Goal: Task Accomplishment & Management: Manage account settings

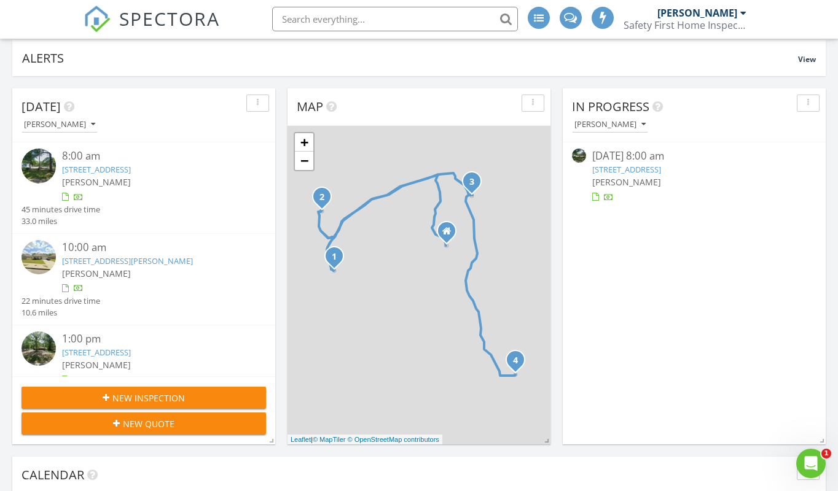
scroll to position [123, 0]
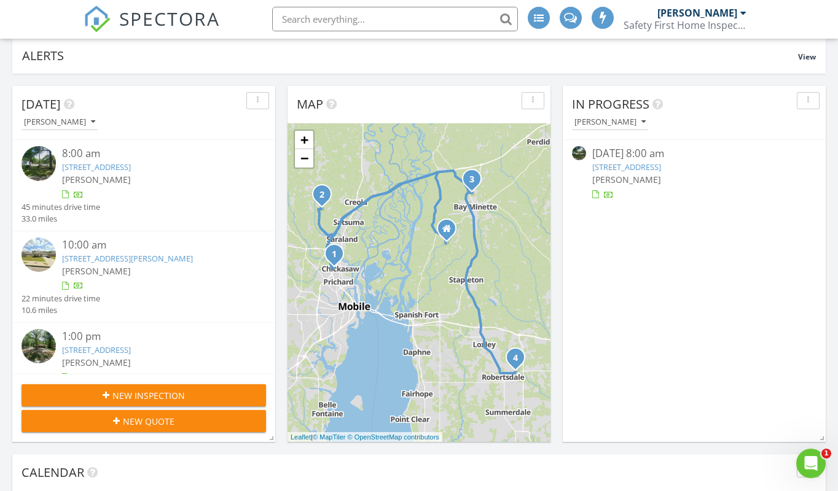
click at [113, 163] on link "254 4th Ave , Chickasaw, AL 36611" at bounding box center [96, 167] width 69 height 11
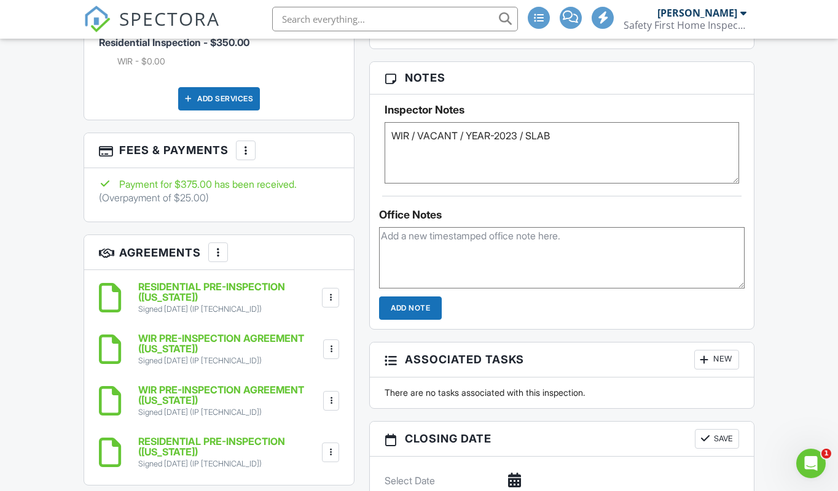
scroll to position [874, 0]
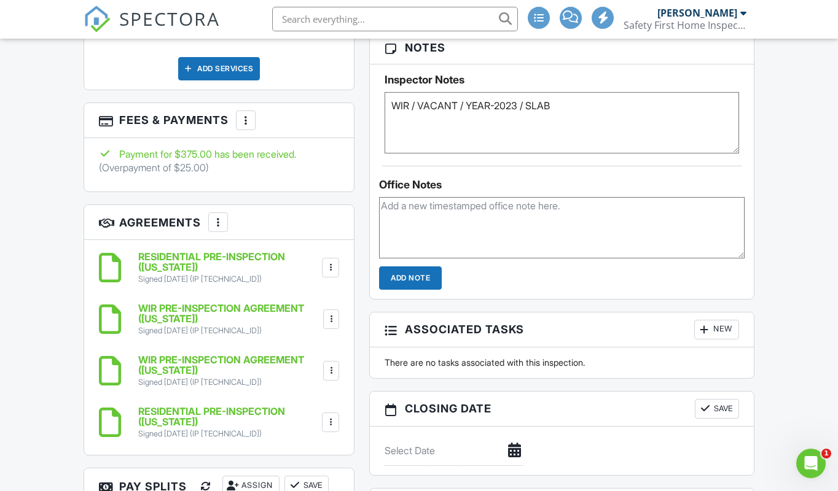
click at [240, 115] on div at bounding box center [246, 121] width 12 height 12
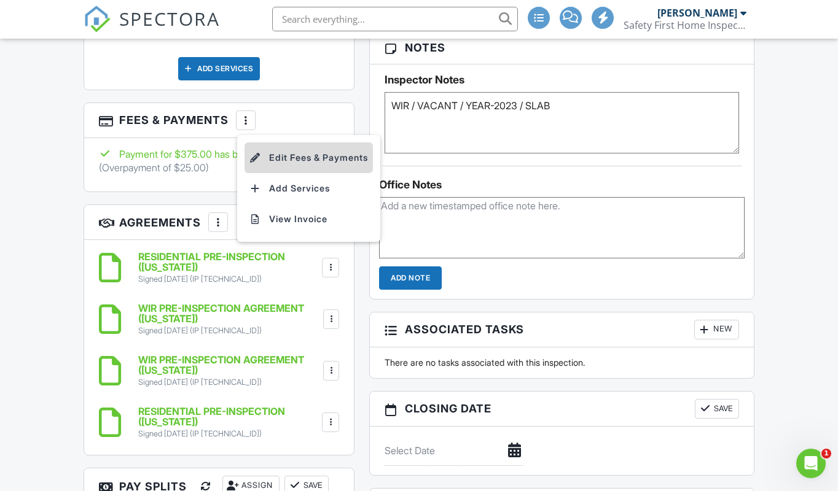
click at [327, 151] on li "Edit Fees & Payments" at bounding box center [308, 158] width 128 height 31
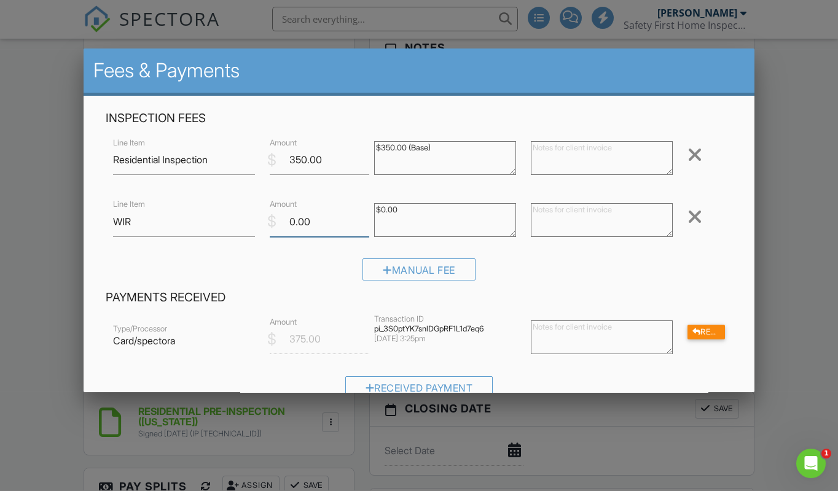
click at [294, 223] on input "0.00" at bounding box center [319, 223] width 99 height 30
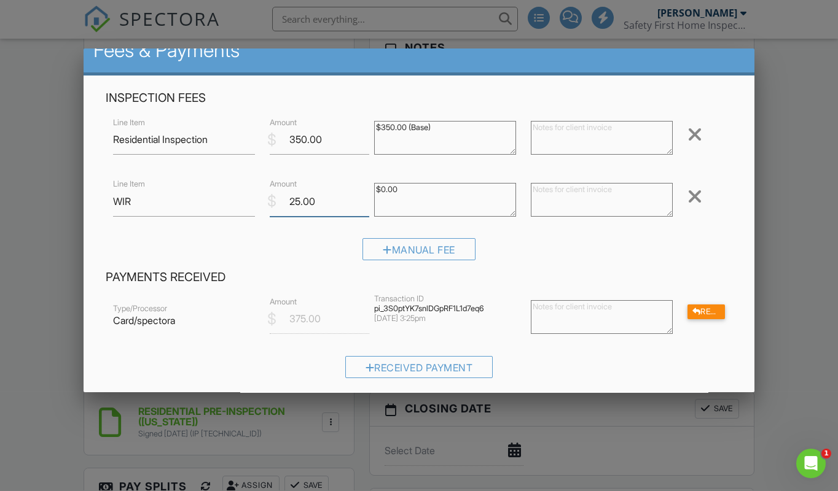
scroll to position [21, 0]
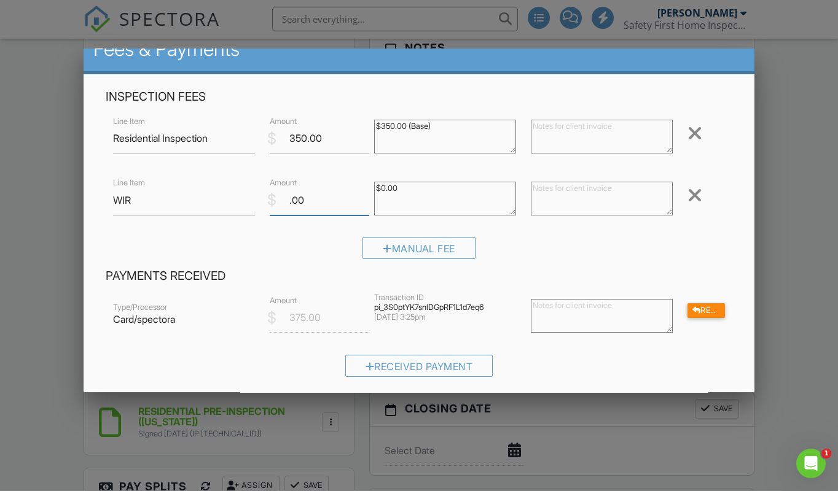
click at [285, 199] on input ".00" at bounding box center [319, 201] width 99 height 30
type input ".00"
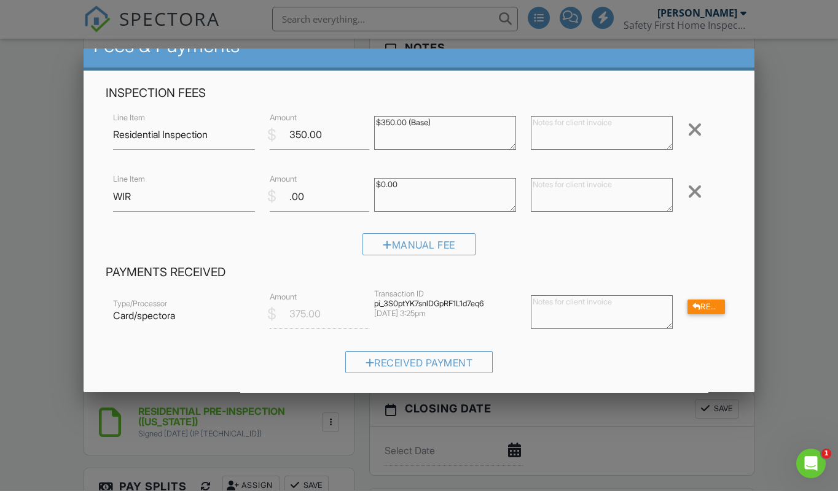
scroll to position [23, 0]
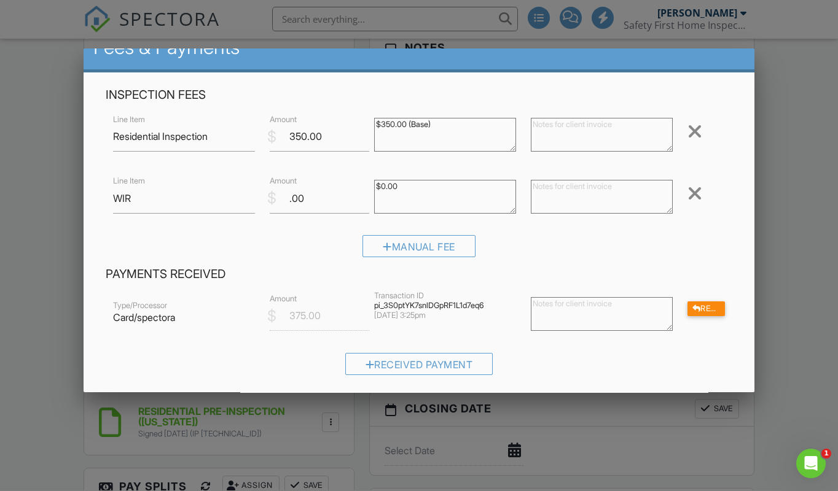
click at [771, 158] on div at bounding box center [419, 246] width 838 height 614
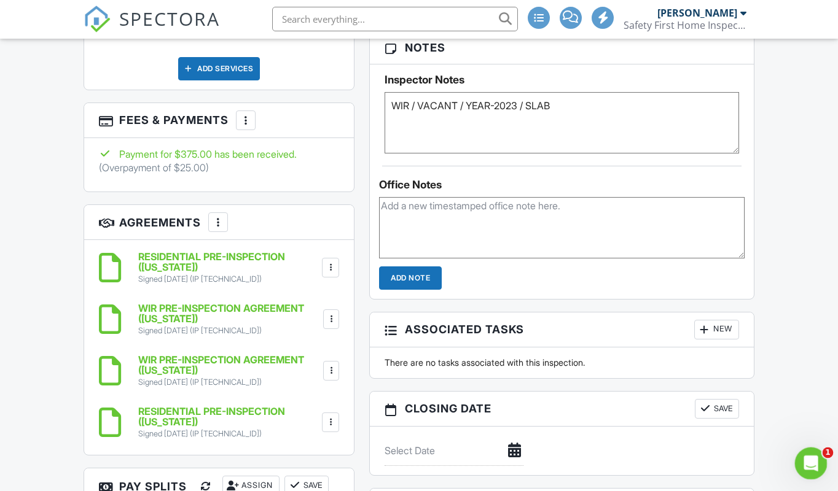
click at [800, 460] on div "Open Intercom Messenger" at bounding box center [809, 462] width 41 height 41
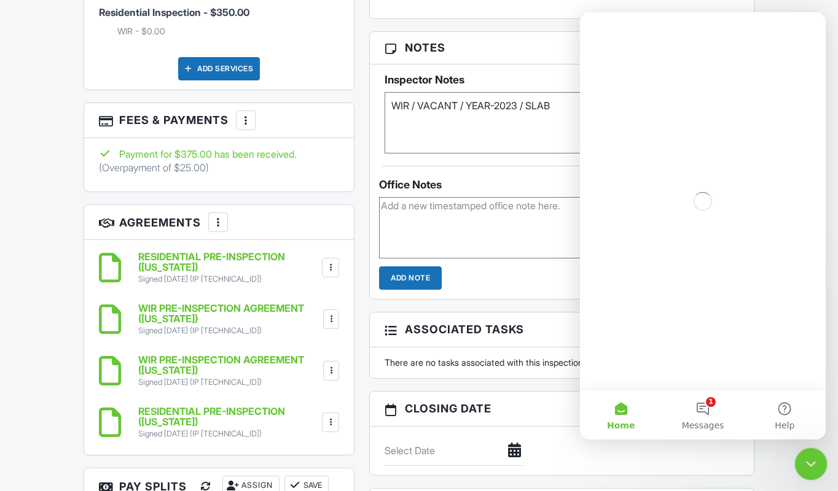
scroll to position [0, 0]
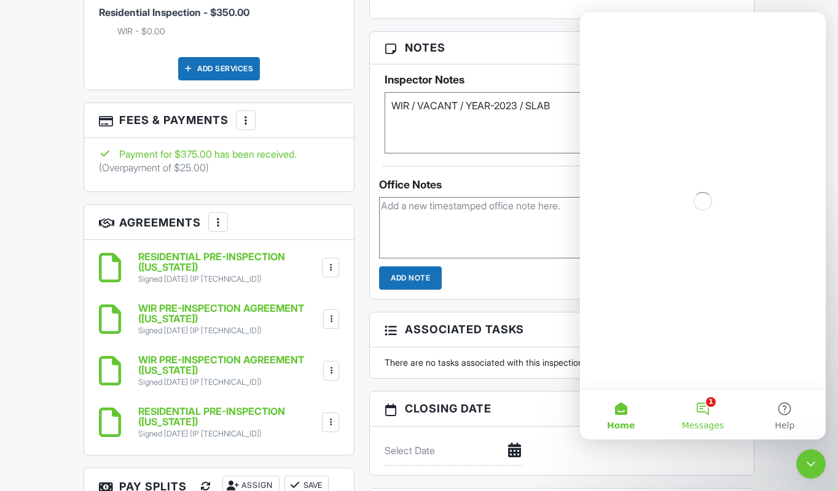
click at [700, 404] on button "1 Messages" at bounding box center [702, 415] width 82 height 49
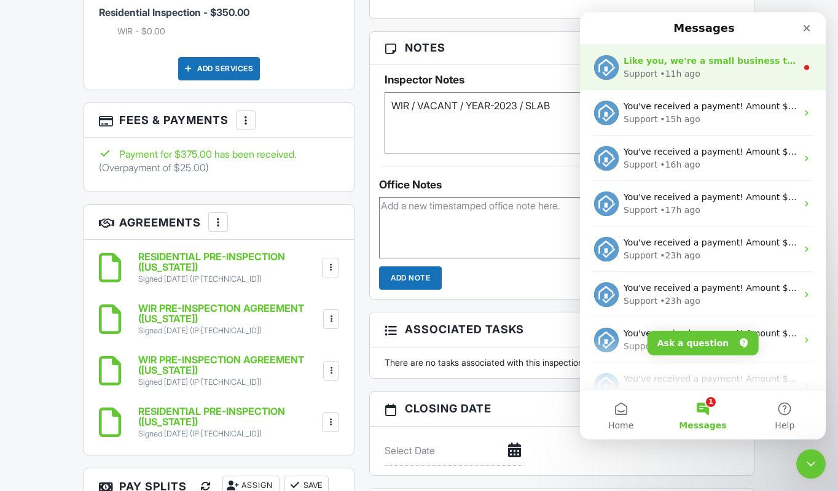
click at [692, 68] on div "• 11h ago" at bounding box center [680, 74] width 40 height 13
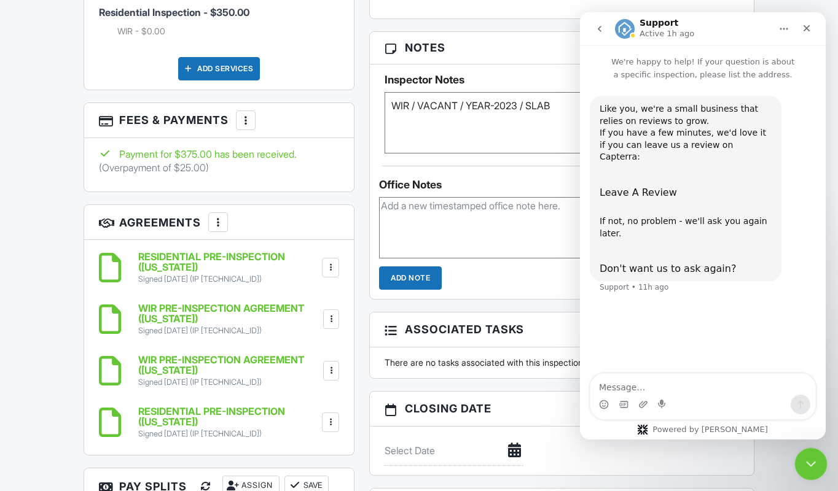
click at [800, 462] on div "Close Intercom Messenger" at bounding box center [808, 462] width 29 height 29
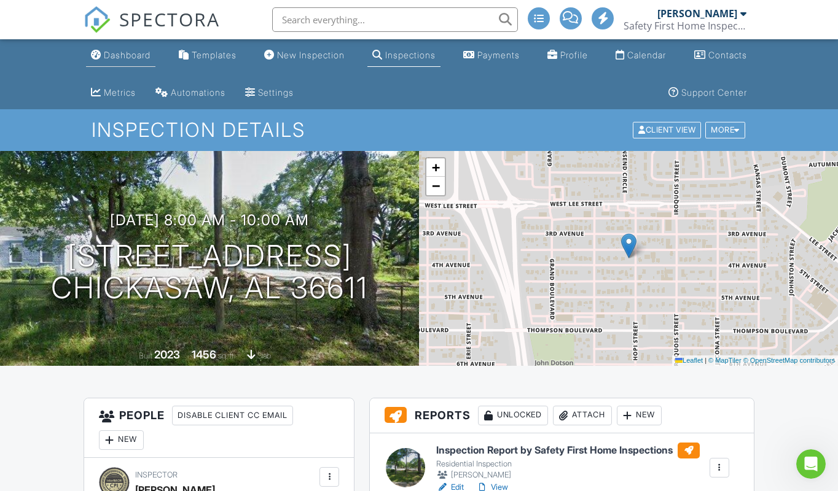
click at [131, 52] on div "Dashboard" at bounding box center [127, 55] width 47 height 10
